Goal: Navigation & Orientation: Find specific page/section

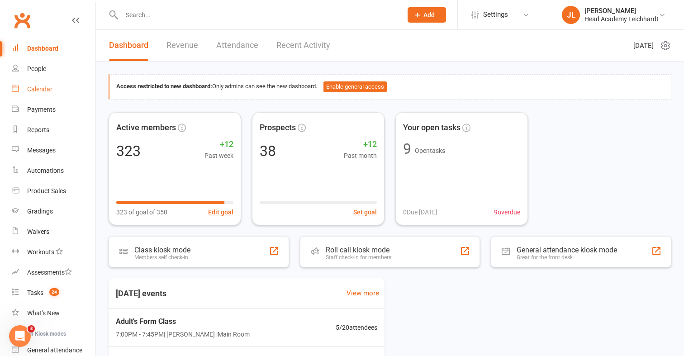
click at [64, 87] on link "Calendar" at bounding box center [54, 89] width 84 height 20
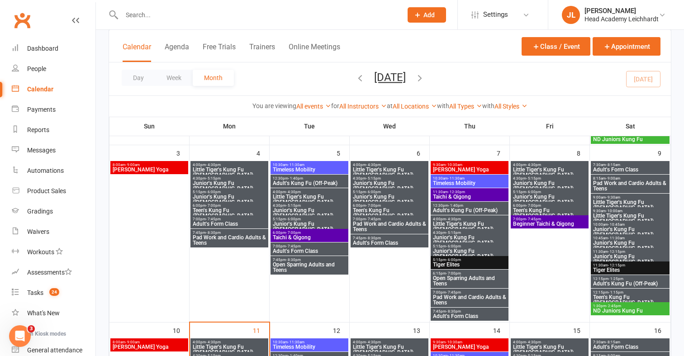
scroll to position [214, 0]
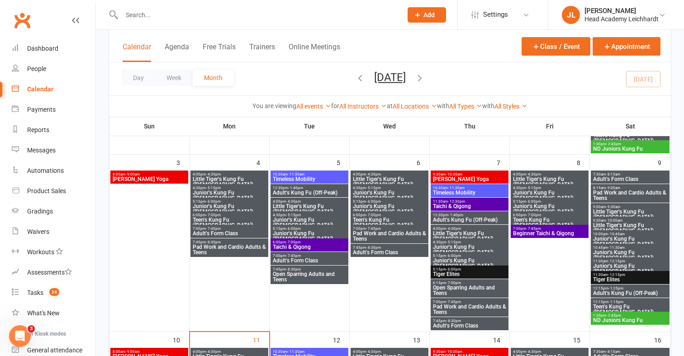
click at [299, 194] on span "Adult's Kung Fu (Off-Peak)" at bounding box center [309, 192] width 74 height 5
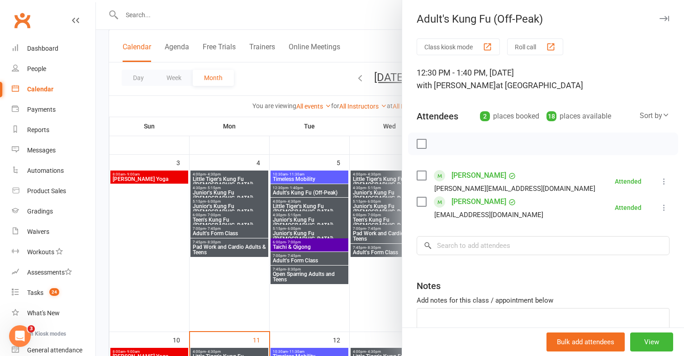
click at [250, 261] on div at bounding box center [390, 178] width 588 height 356
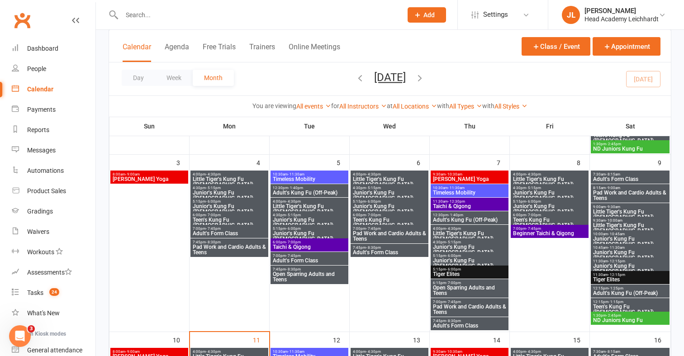
click at [299, 204] on span "Little Tiger's Kung Fu ([DEMOGRAPHIC_DATA])" at bounding box center [309, 209] width 74 height 11
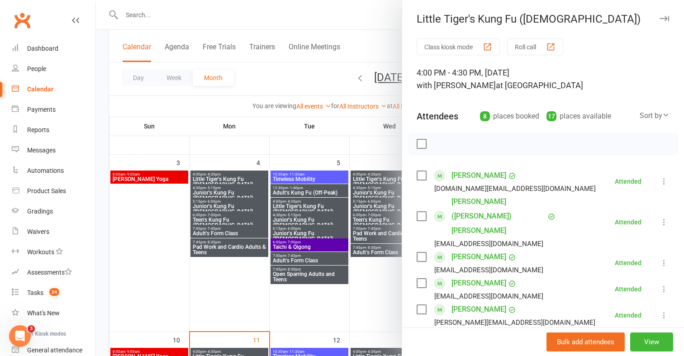
click at [256, 281] on div at bounding box center [390, 178] width 588 height 356
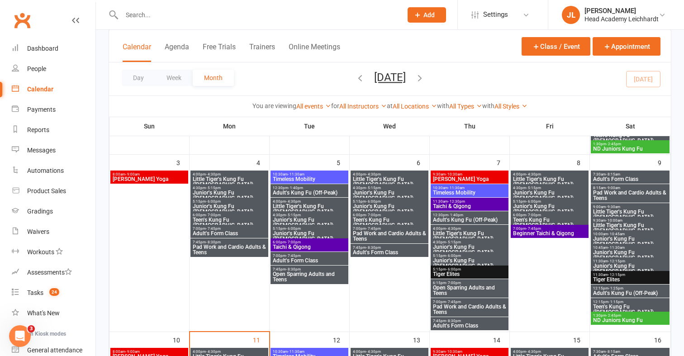
click at [295, 220] on span "Junior's Kung Fu ([DEMOGRAPHIC_DATA])" at bounding box center [309, 222] width 74 height 11
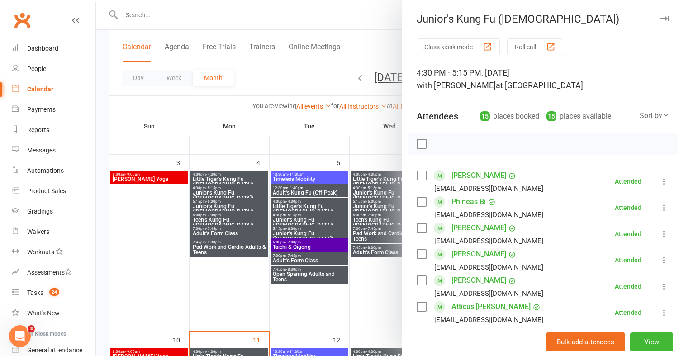
click at [258, 268] on div at bounding box center [390, 178] width 588 height 356
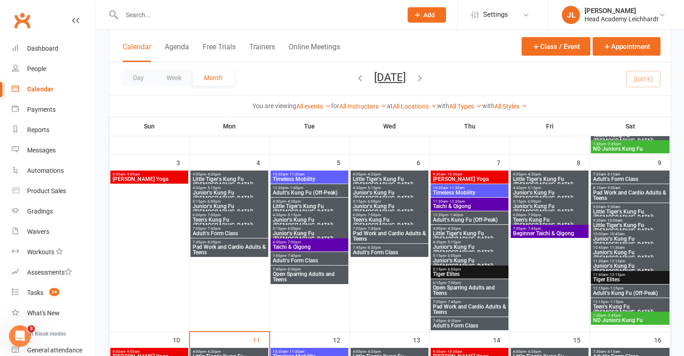
click at [291, 233] on span "Junior's Kung Fu ([DEMOGRAPHIC_DATA])" at bounding box center [309, 236] width 74 height 11
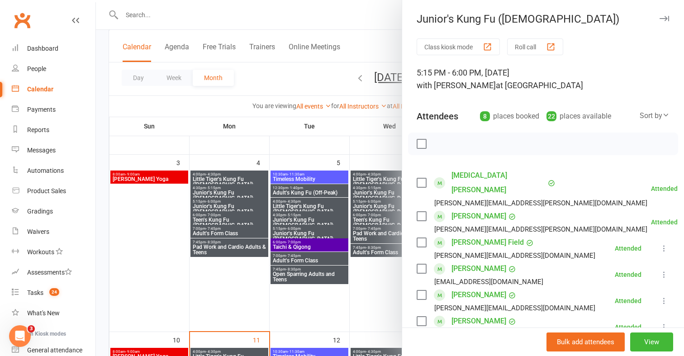
click at [227, 314] on div at bounding box center [390, 178] width 588 height 356
